Goal: Information Seeking & Learning: Learn about a topic

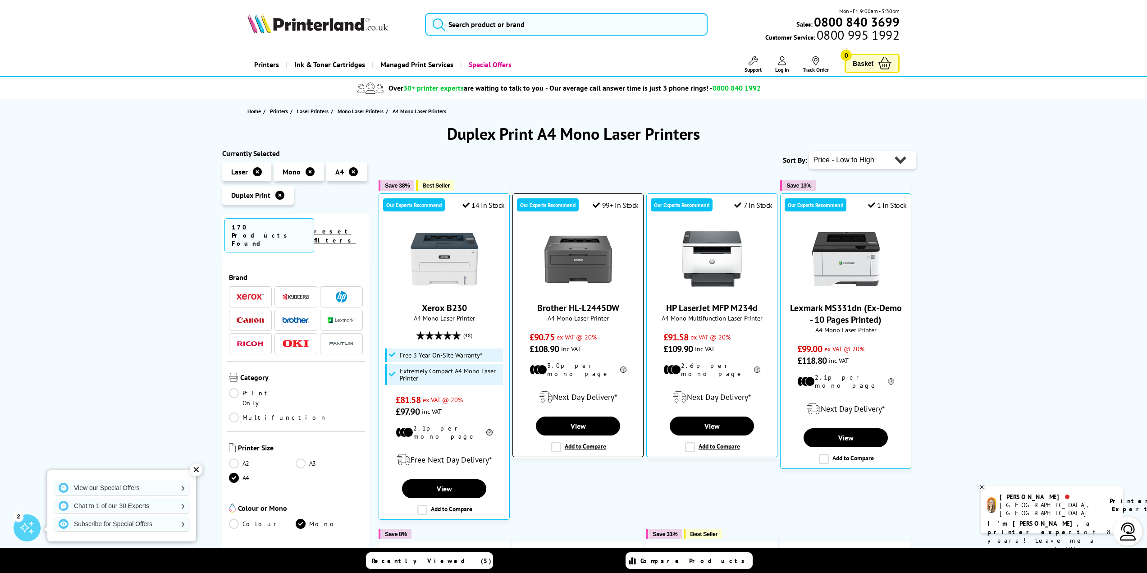
click at [582, 255] on img at bounding box center [578, 259] width 68 height 68
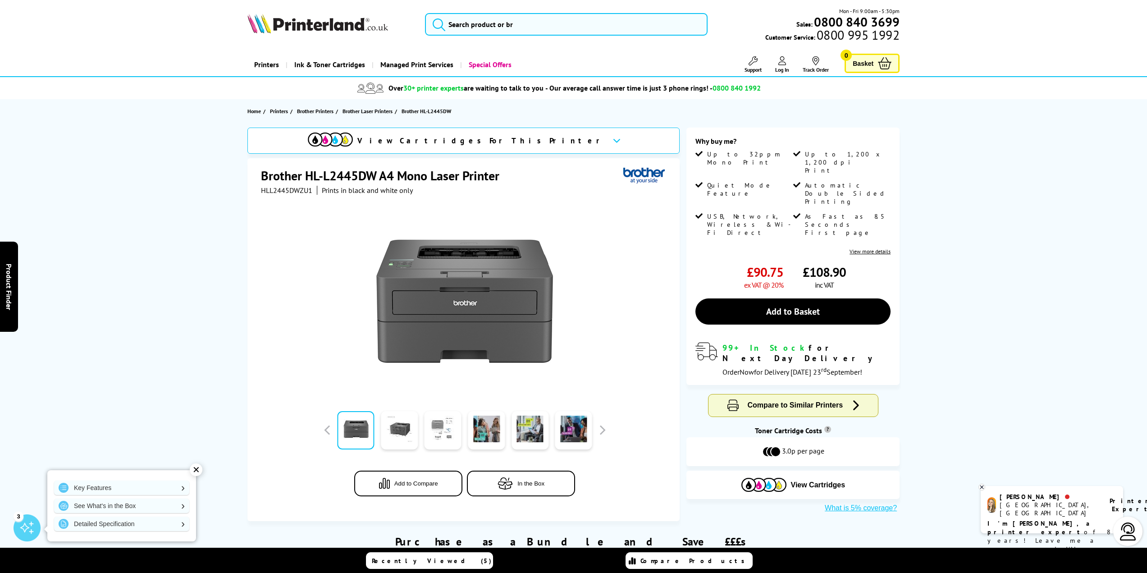
click at [437, 434] on link at bounding box center [443, 430] width 37 height 38
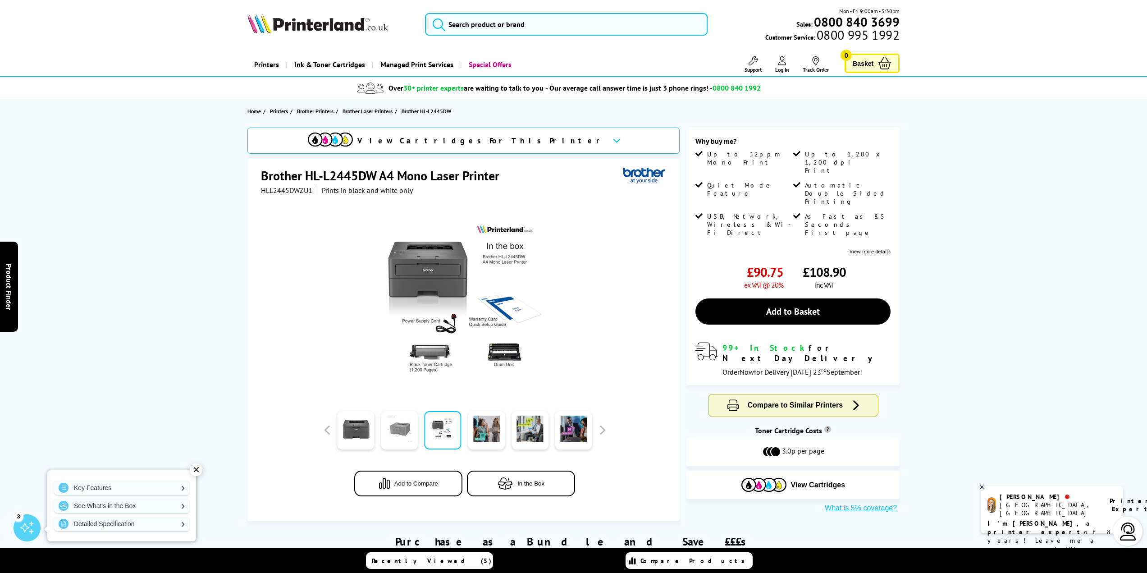
click at [403, 434] on link at bounding box center [399, 430] width 37 height 38
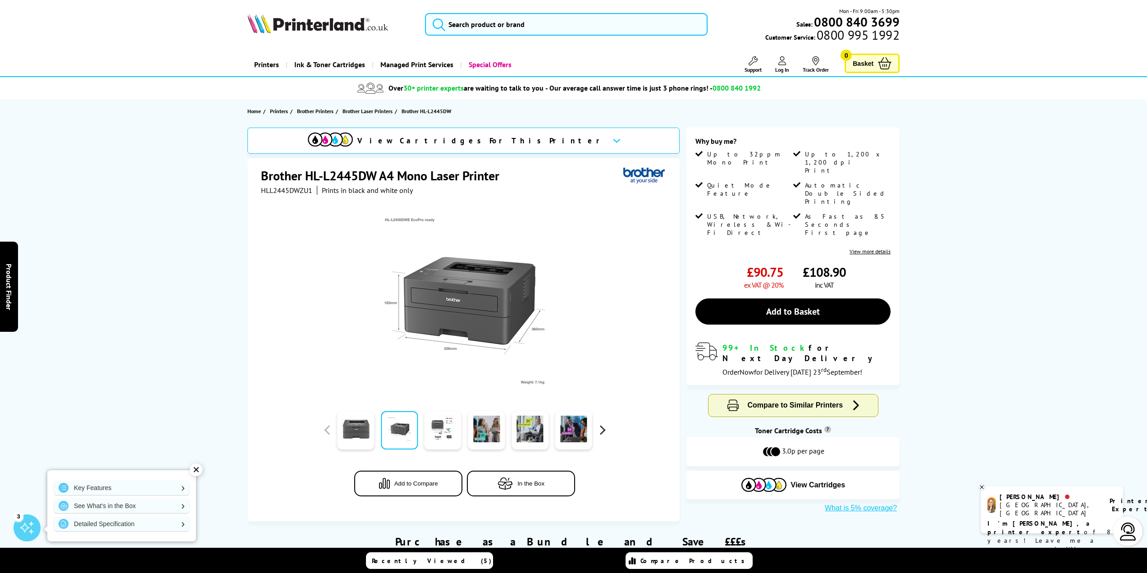
click at [597, 431] on button "button" at bounding box center [602, 430] width 14 height 14
click at [353, 178] on h1 "Brother HL-L2445DW A4 Mono Laser Printer" at bounding box center [384, 175] width 247 height 17
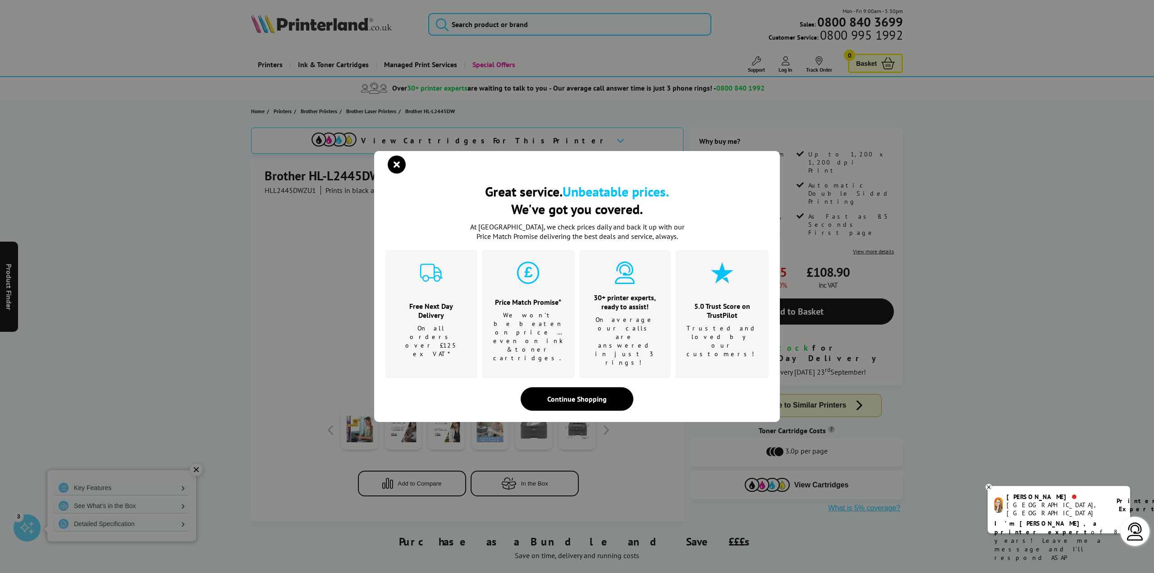
click at [353, 178] on div "Great service. Unbeatable prices. We've got you covered. Great service. Unbeata…" at bounding box center [577, 286] width 1154 height 573
click at [396, 174] on icon "close modal" at bounding box center [397, 164] width 18 height 18
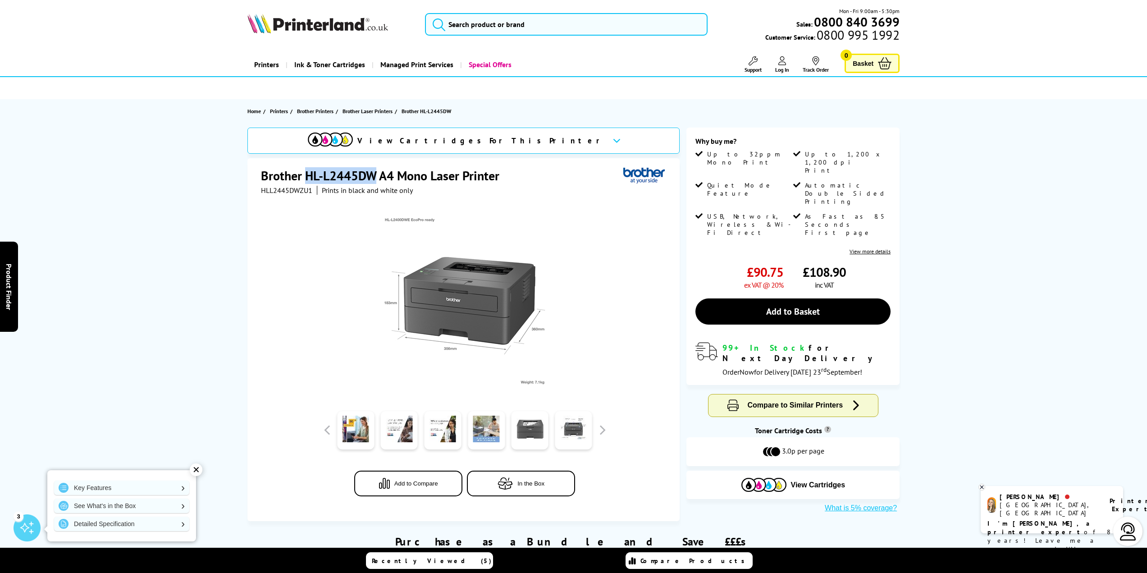
drag, startPoint x: 306, startPoint y: 171, endPoint x: 373, endPoint y: 178, distance: 68.0
click at [373, 178] on h1 "Brother HL-L2445DW A4 Mono Laser Printer" at bounding box center [384, 175] width 247 height 17
click at [529, 482] on span "In the Box" at bounding box center [530, 483] width 27 height 7
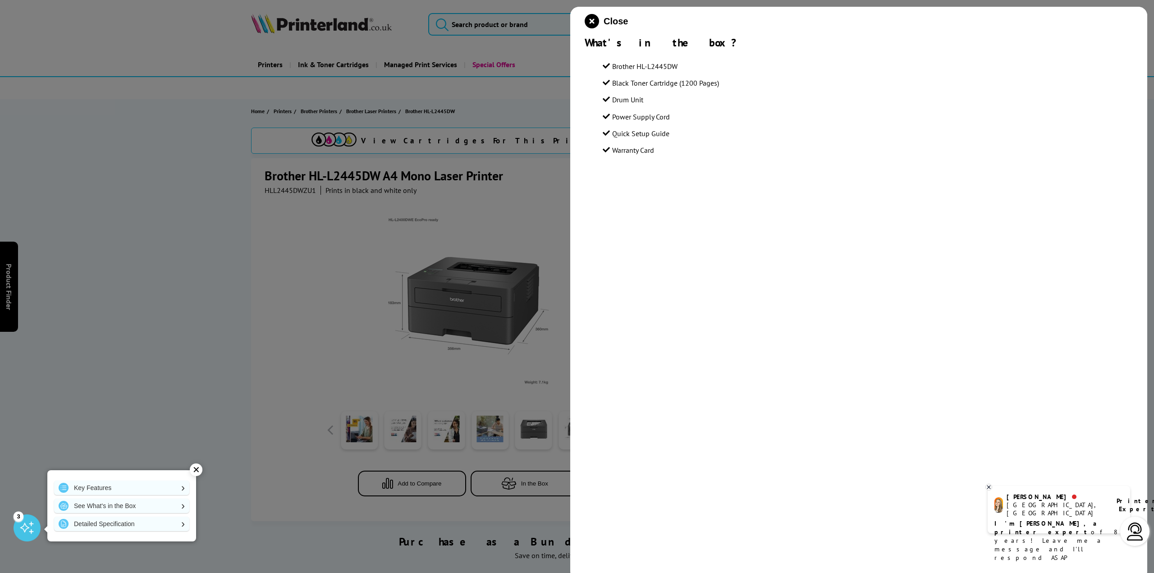
click at [553, 160] on div at bounding box center [577, 286] width 1154 height 573
click at [593, 23] on icon "close modal" at bounding box center [592, 21] width 14 height 14
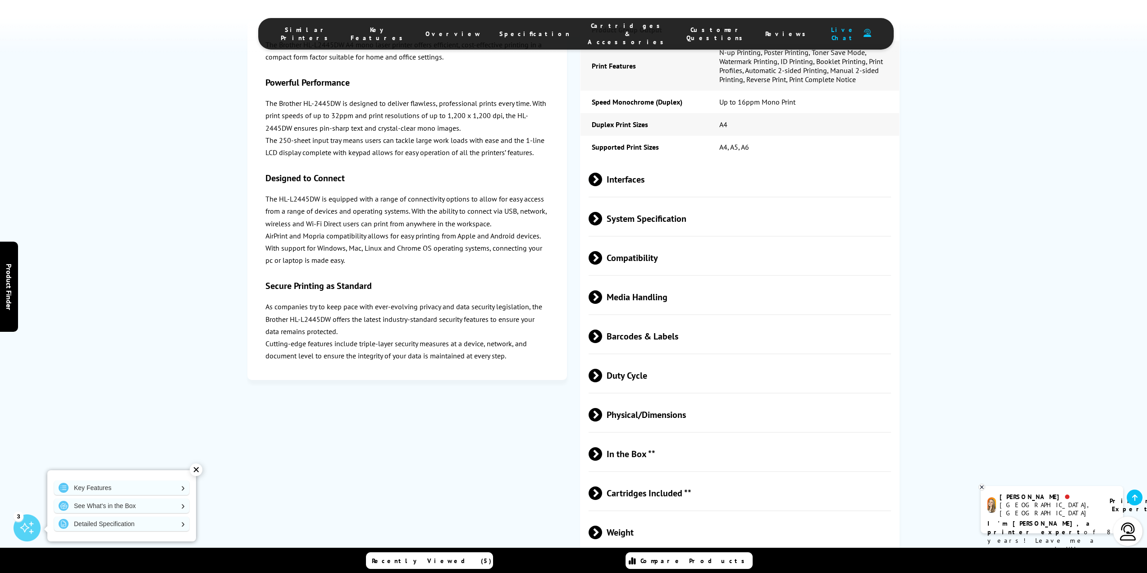
scroll to position [1713, 0]
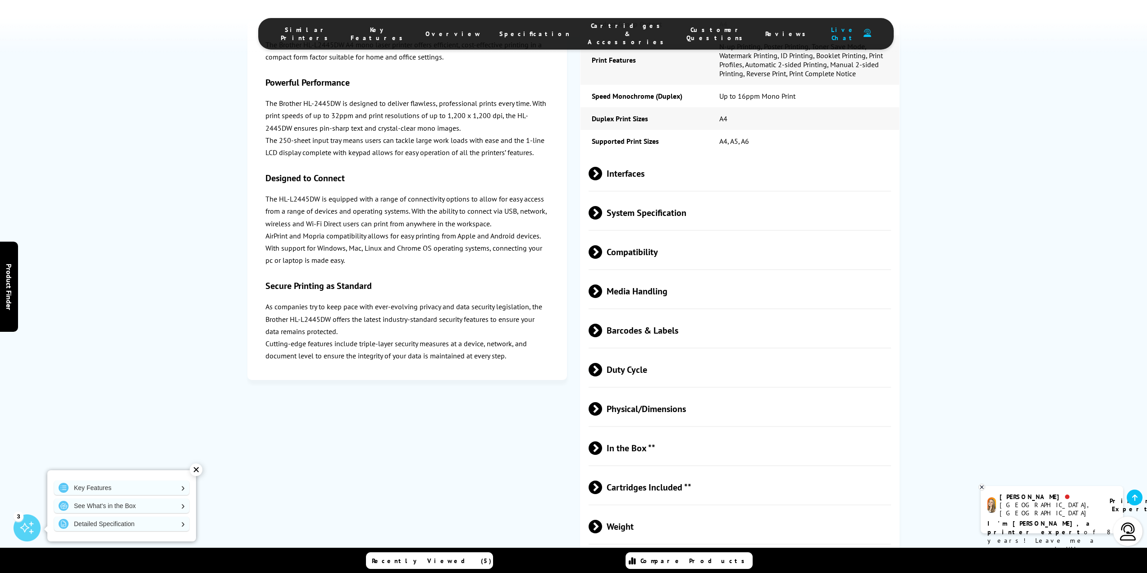
click at [603, 235] on span "Compatibility" at bounding box center [740, 252] width 303 height 34
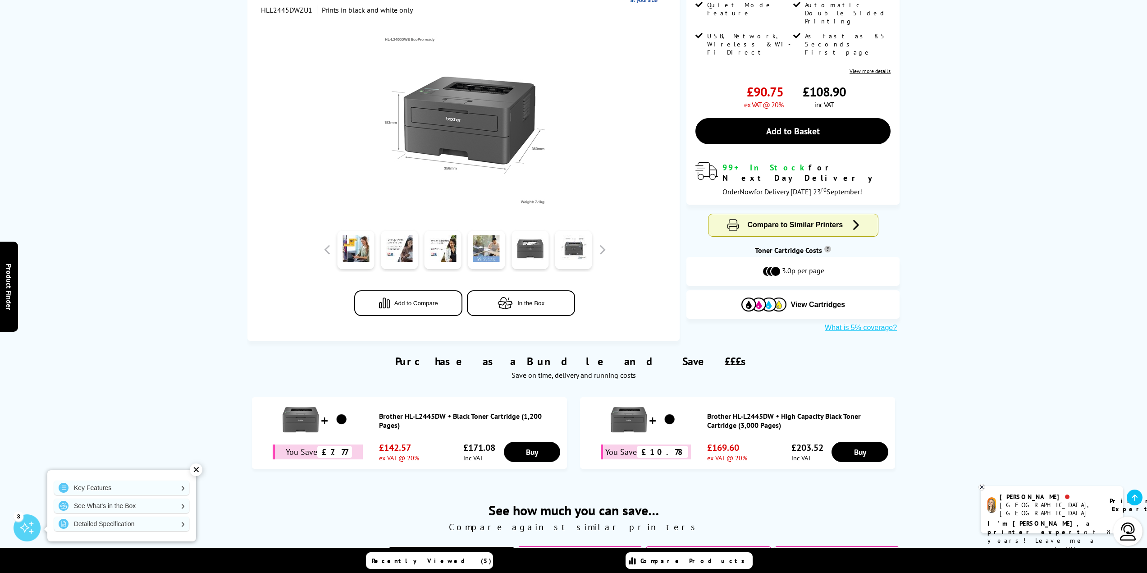
scroll to position [0, 0]
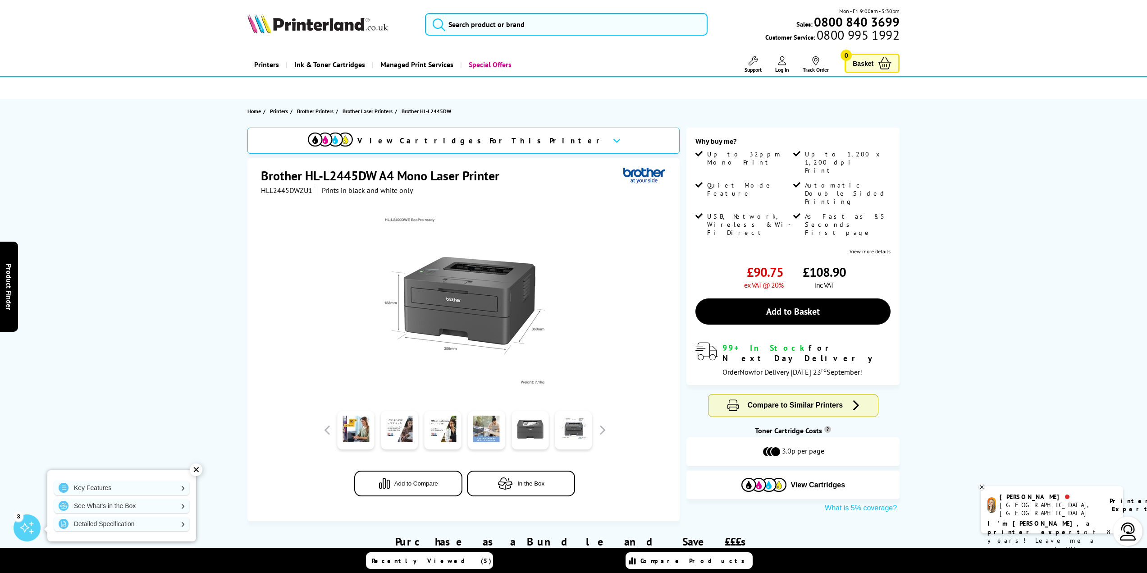
click at [350, 181] on h1 "Brother HL-L2445DW A4 Mono Laser Printer" at bounding box center [384, 175] width 247 height 17
drag, startPoint x: 376, startPoint y: 172, endPoint x: 305, endPoint y: 175, distance: 71.3
click at [305, 175] on h1 "Brother HL-L2445DW A4 Mono Laser Printer" at bounding box center [384, 175] width 247 height 17
copy h1 "HL-L2445DW"
